Goal: Task Accomplishment & Management: Manage account settings

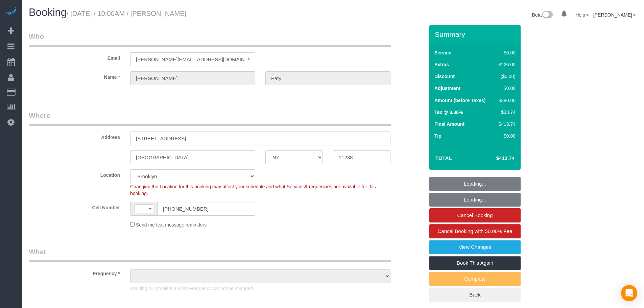
select select "NY"
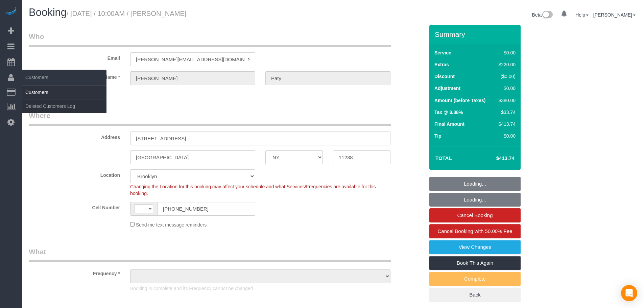
select select "string:[GEOGRAPHIC_DATA]"
select select "string:stripe-pm_1PtyvG4VGloSiKo7BLZDAN62"
select select "object:679"
select select "number:89"
select select "number:90"
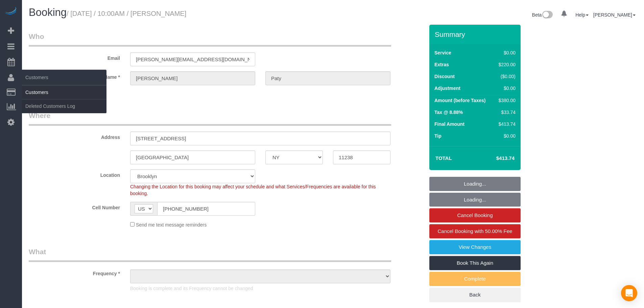
select select "number:15"
select select "number:5"
select select "spot1"
select select "1"
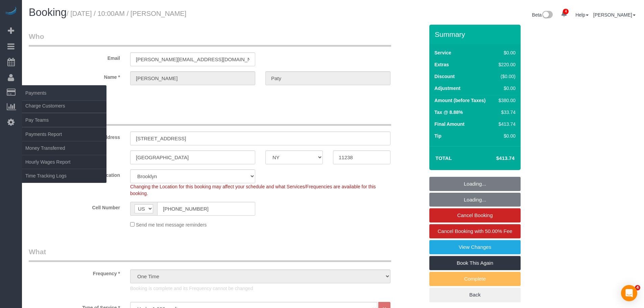
select select "object:938"
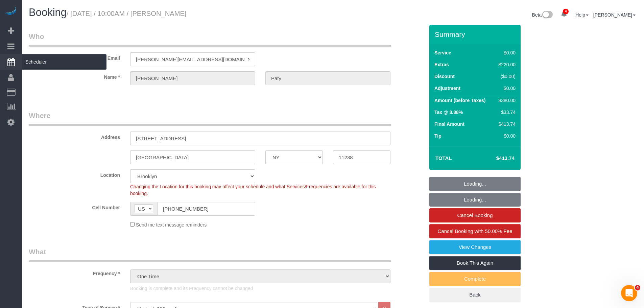
select select "1"
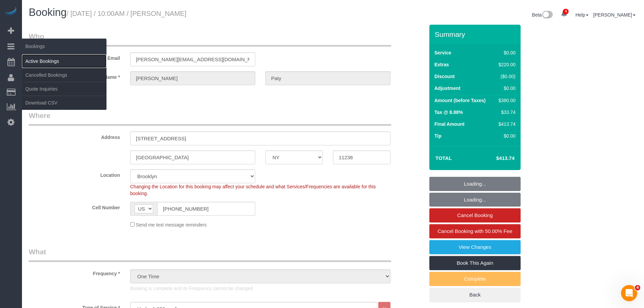
click at [35, 61] on link "Active Bookings" at bounding box center [64, 61] width 85 height 14
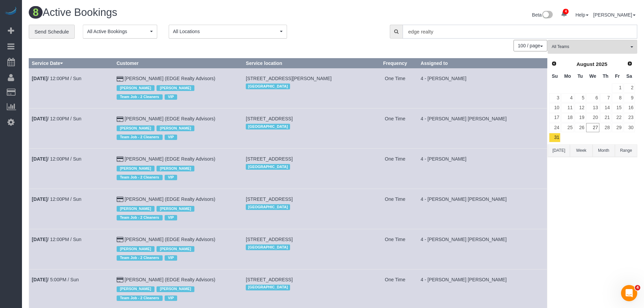
click at [409, 35] on input "edge realty" at bounding box center [520, 32] width 235 height 14
drag, startPoint x: 452, startPoint y: 31, endPoint x: 348, endPoint y: 32, distance: 103.5
click at [348, 32] on div "**********" at bounding box center [333, 32] width 619 height 14
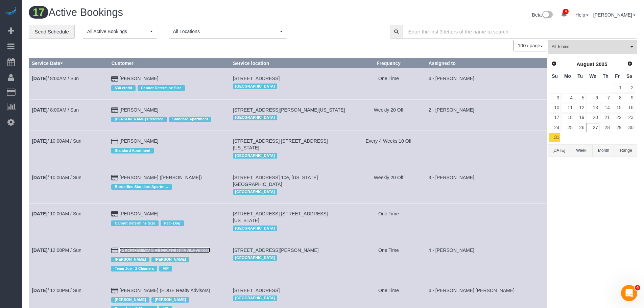
click at [152, 248] on link "[PERSON_NAME] (EDGE Realty Advisors)" at bounding box center [164, 250] width 91 height 5
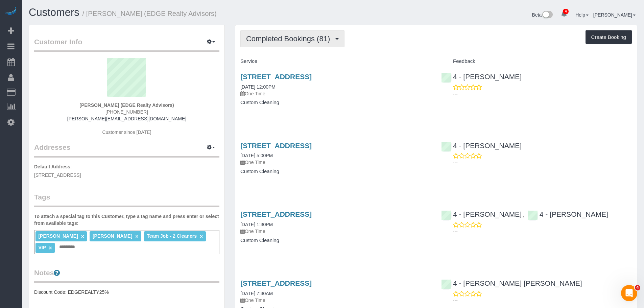
click at [320, 35] on span "Completed Bookings (81)" at bounding box center [289, 38] width 87 height 8
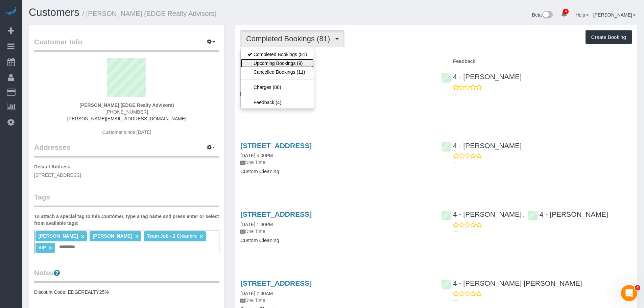
click at [298, 63] on link "Upcoming Bookings (9)" at bounding box center [277, 63] width 73 height 9
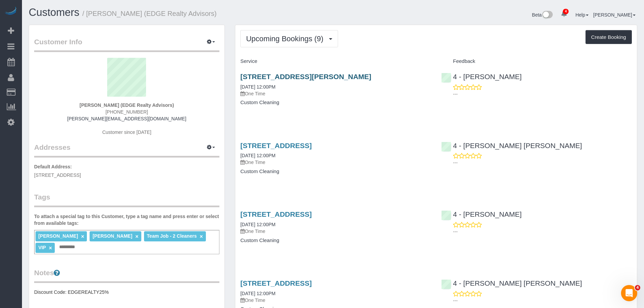
drag, startPoint x: 362, startPoint y: 95, endPoint x: 362, endPoint y: 79, distance: 15.9
click at [362, 95] on p "One Time" at bounding box center [335, 93] width 191 height 7
click at [365, 75] on link "[STREET_ADDRESS][PERSON_NAME]" at bounding box center [305, 77] width 131 height 8
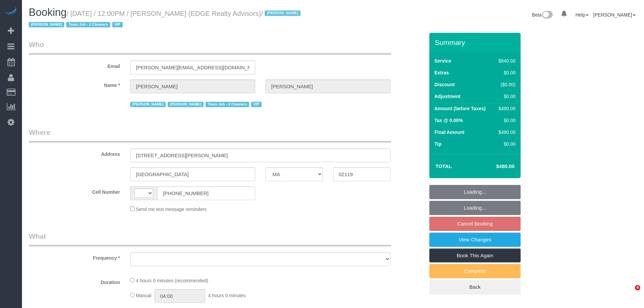
select select "MA"
select select "number:89"
select select "number:90"
select select "number:15"
select select "number:7"
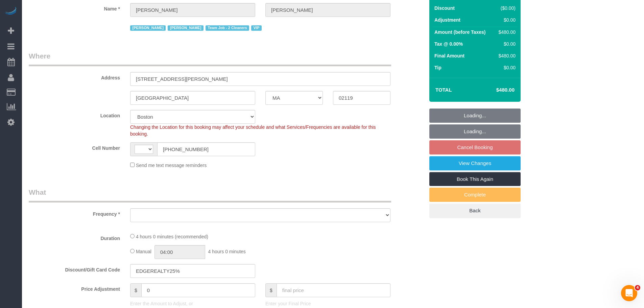
select select "string:[GEOGRAPHIC_DATA]"
select select "object:944"
select select "string:stripe-pm_1NctNu4VGloSiKo7xER55rCs"
select select "2"
select select "240"
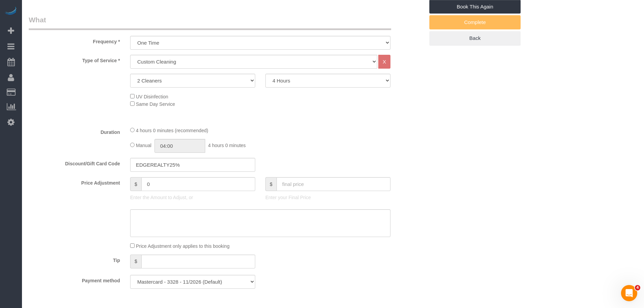
select select "spot5"
select select "object:1006"
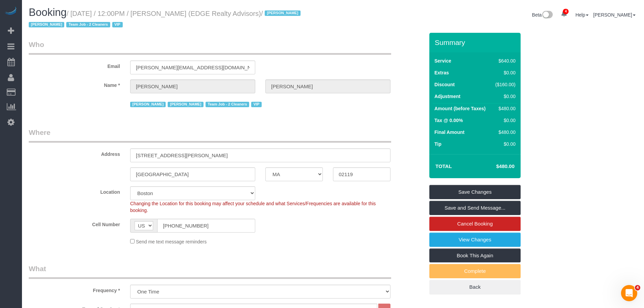
click at [322, 130] on legend "Where" at bounding box center [210, 134] width 362 height 15
